Goal: Navigation & Orientation: Find specific page/section

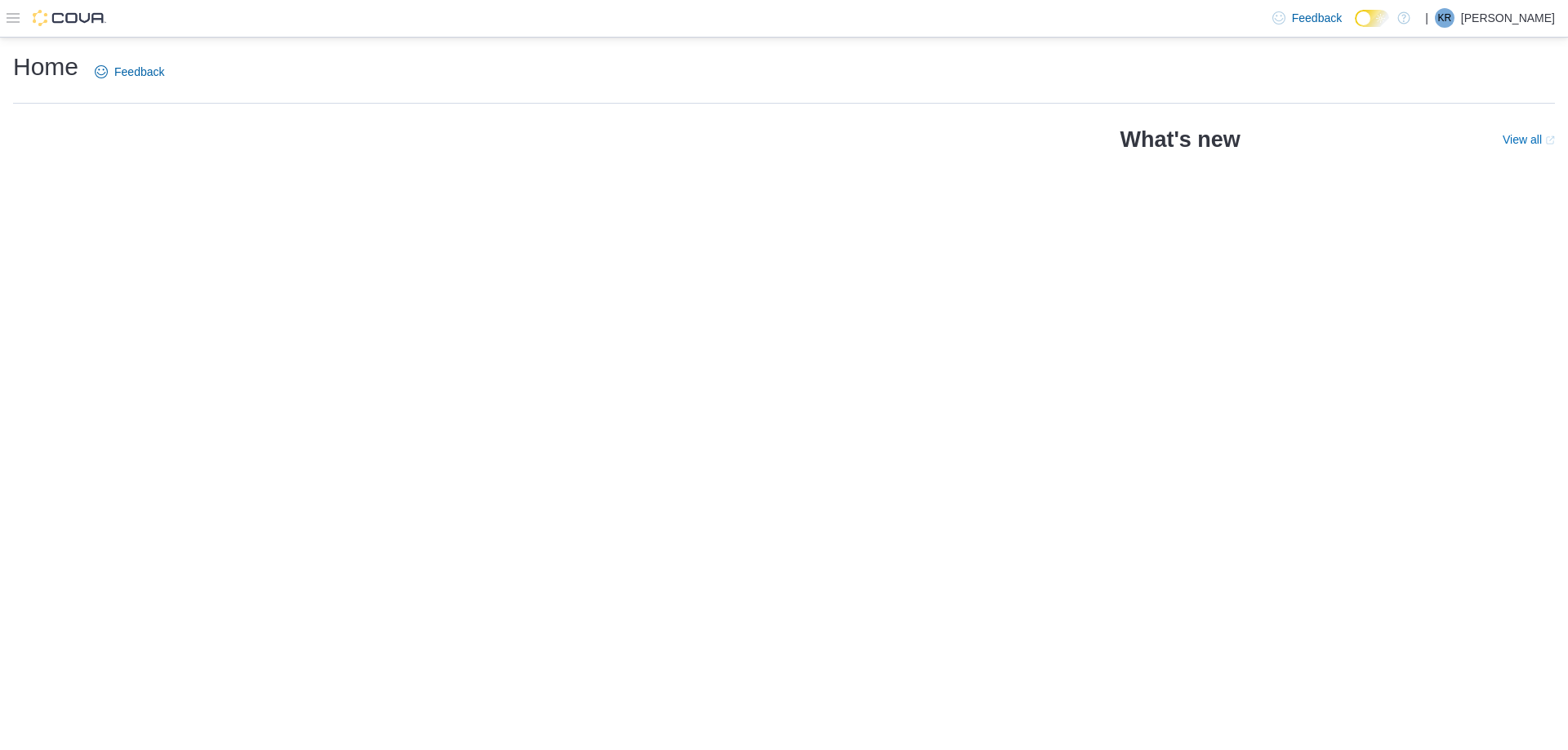
click at [15, 13] on icon at bounding box center [13, 18] width 13 height 13
